Goal: Information Seeking & Learning: Learn about a topic

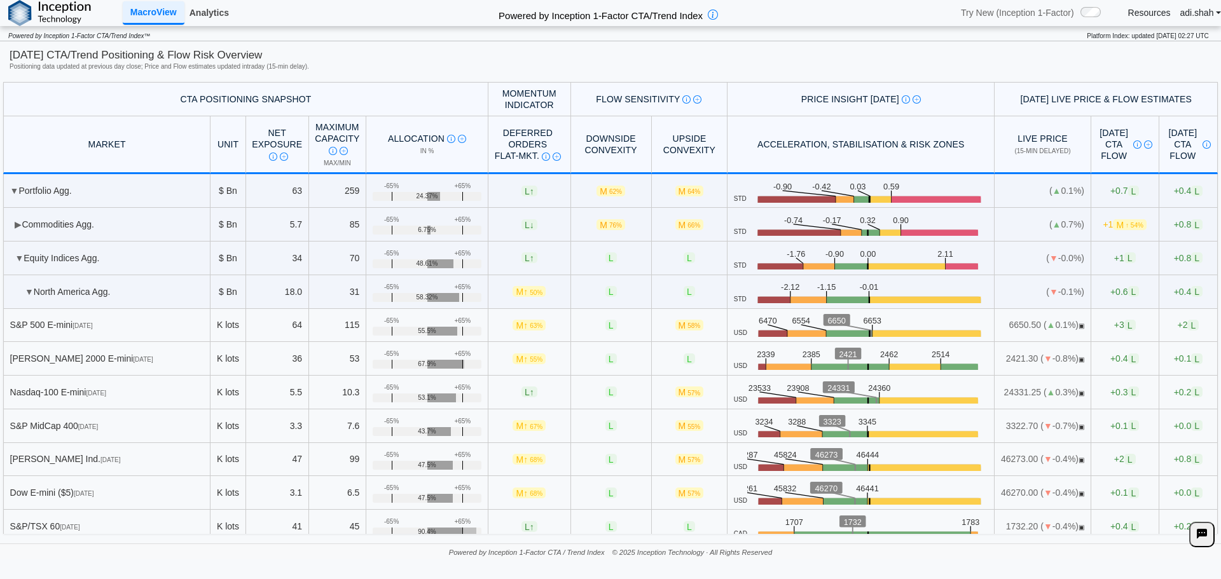
click at [186, 11] on link "Analytics" at bounding box center [209, 13] width 50 height 22
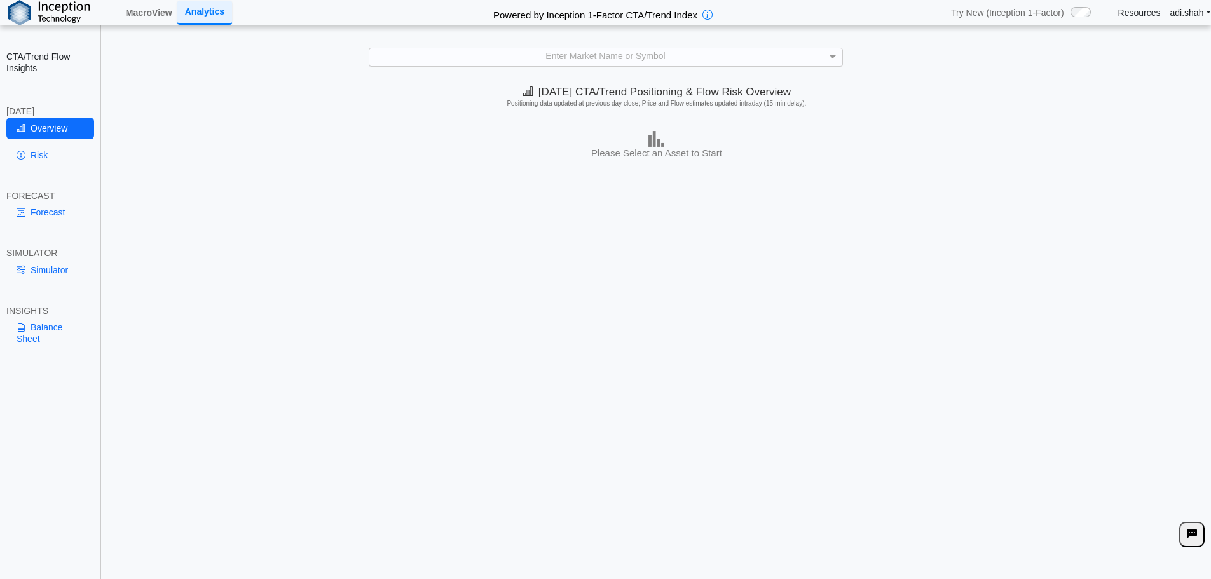
click at [555, 59] on div "Enter Market Name or Symbol" at bounding box center [605, 56] width 473 height 17
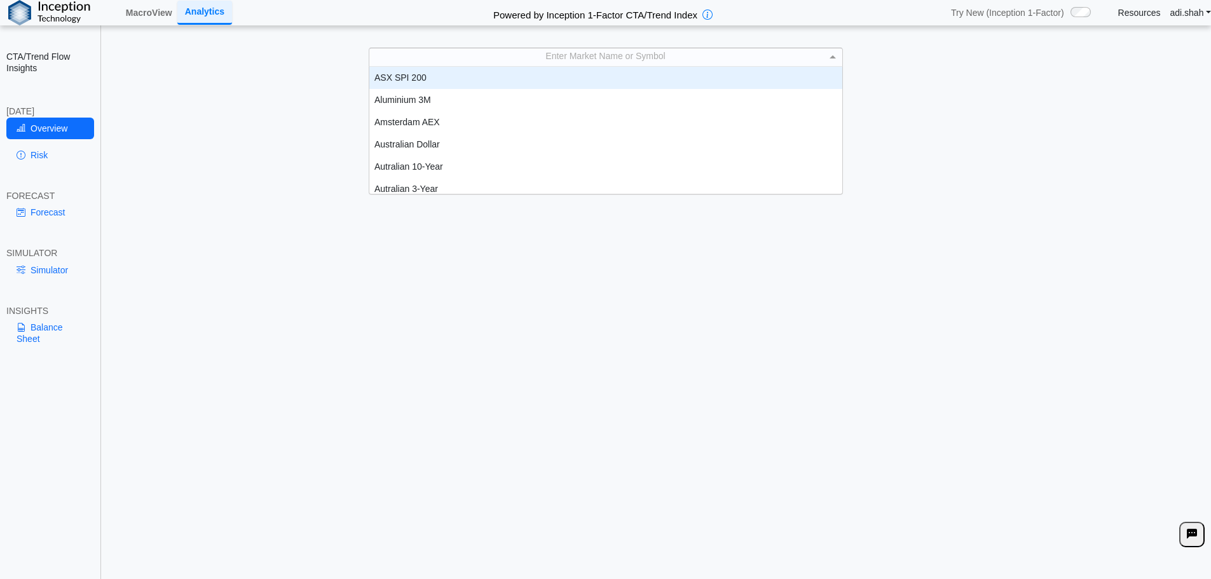
scroll to position [10, 10]
type input "**"
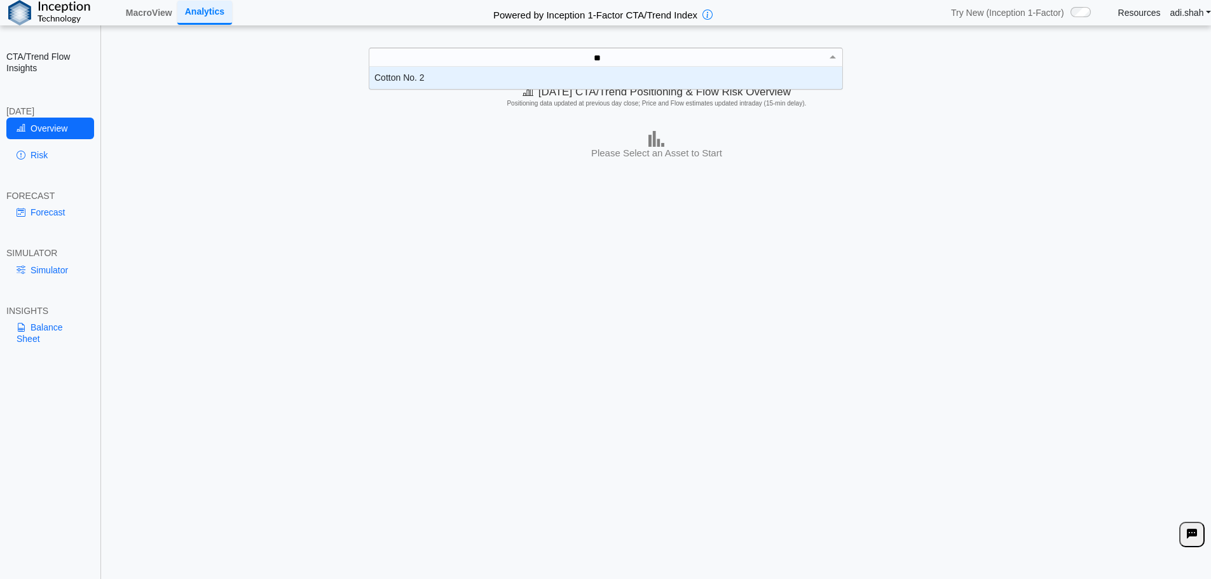
scroll to position [13, 464]
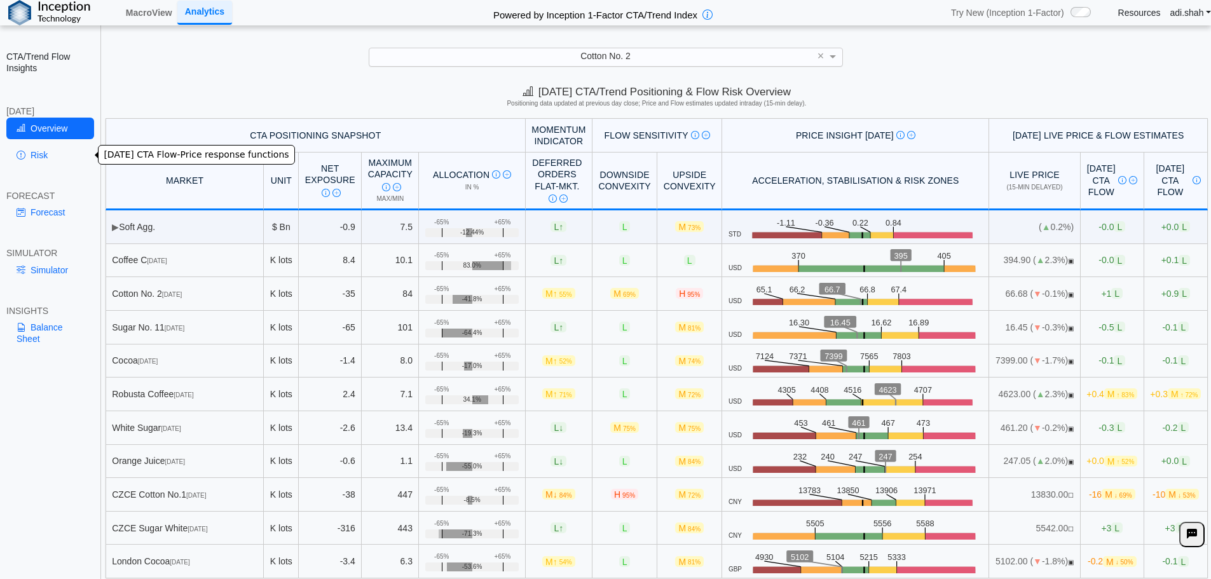
click at [67, 155] on link "Risk" at bounding box center [50, 155] width 88 height 22
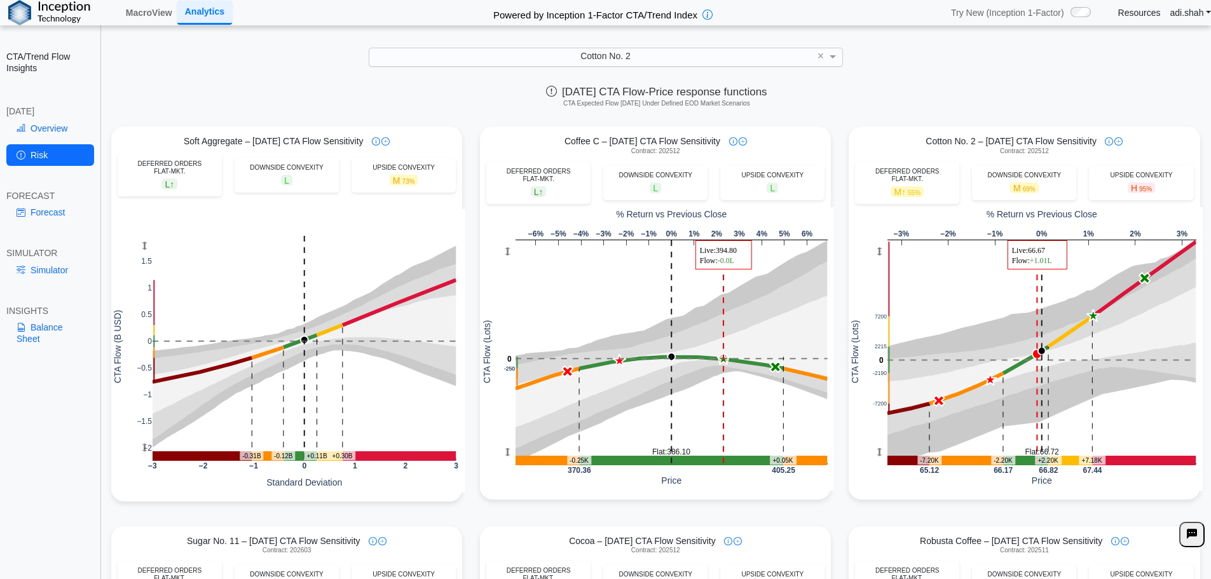
click at [841, 98] on div "[DATE] CTA Flow-Price response functions CTA Expected Flow [DATE] Under Defined…" at bounding box center [656, 98] width 1109 height 39
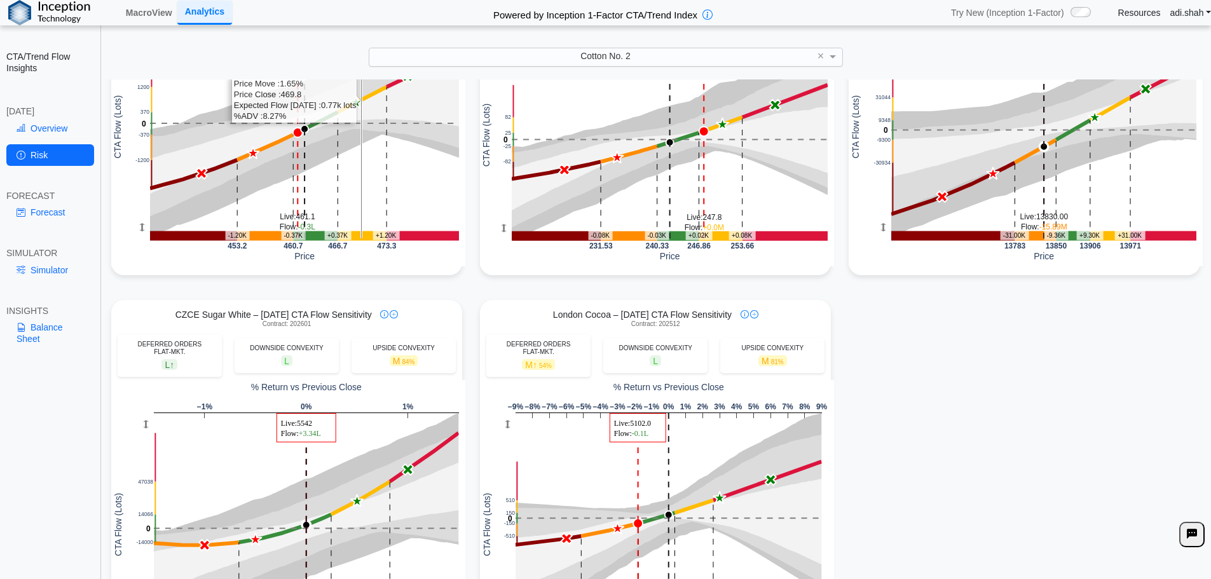
scroll to position [1140, 0]
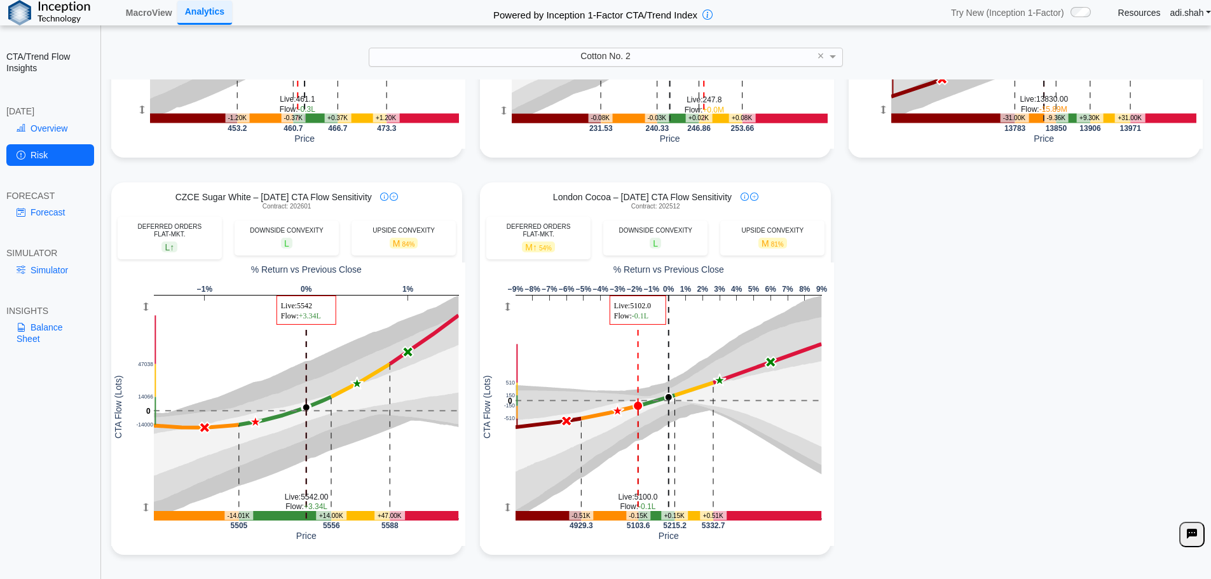
click at [544, 62] on div "Cotton No. 2" at bounding box center [605, 56] width 473 height 17
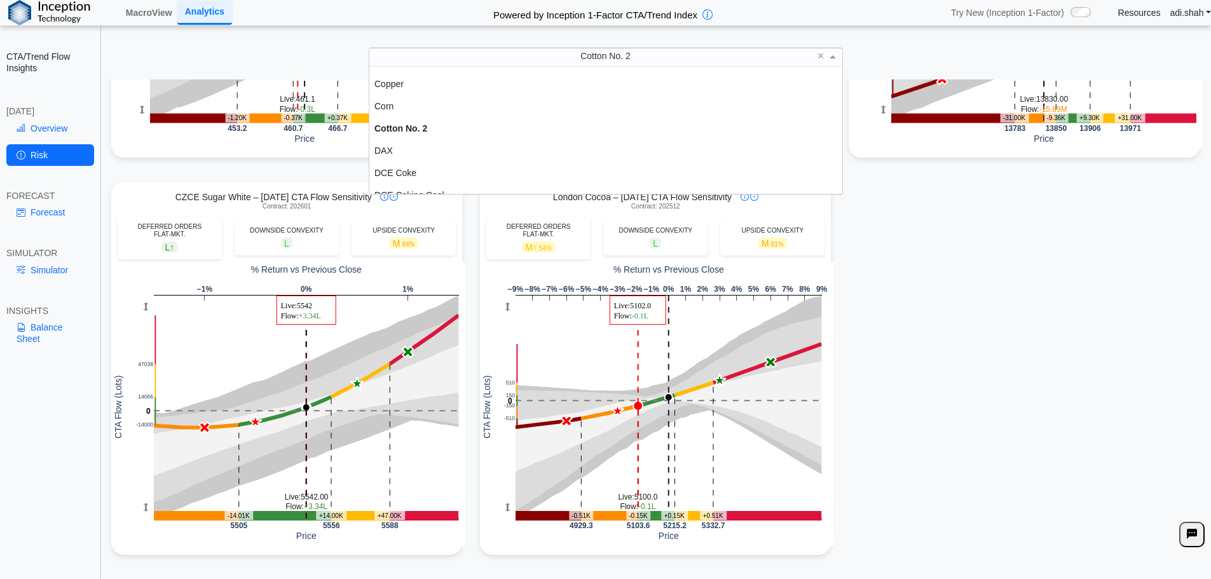
scroll to position [531, 0]
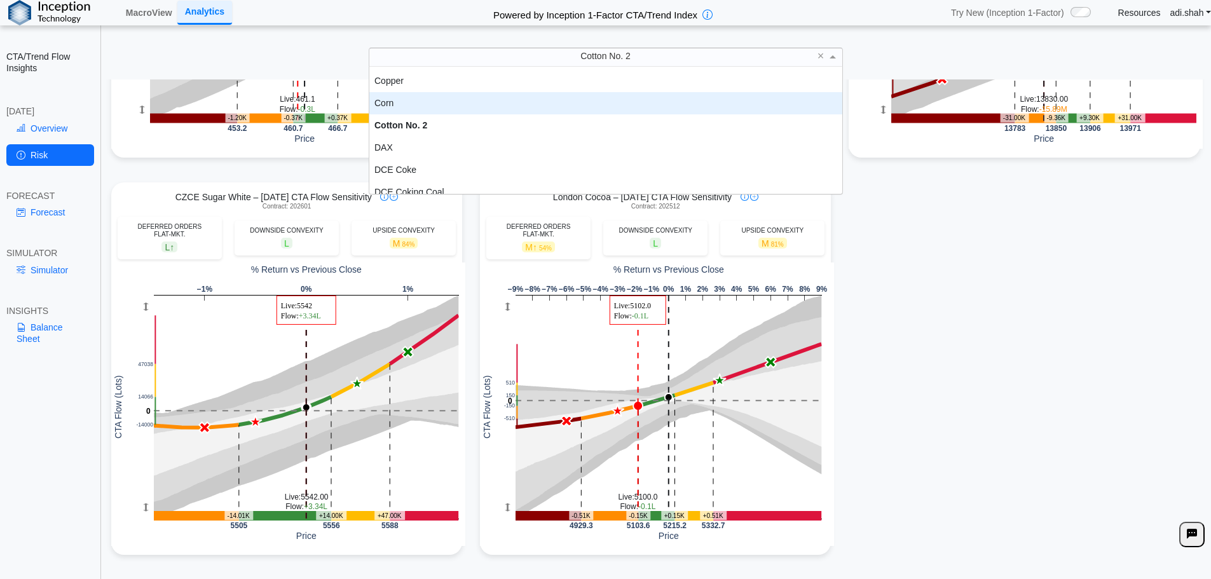
click at [420, 106] on div "Corn" at bounding box center [605, 103] width 473 height 22
